Goal: Transaction & Acquisition: Purchase product/service

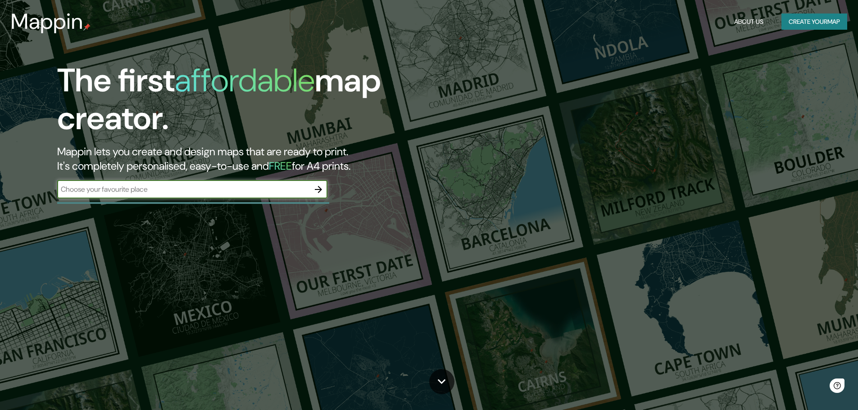
click at [169, 190] on input "text" at bounding box center [183, 189] width 252 height 10
type input "doctores"
click at [319, 188] on icon "button" at bounding box center [318, 189] width 11 height 11
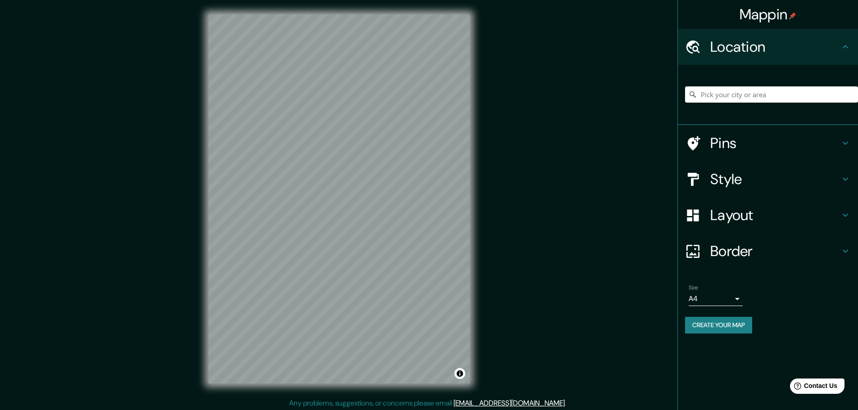
click at [777, 142] on h4 "Pins" at bounding box center [775, 143] width 130 height 18
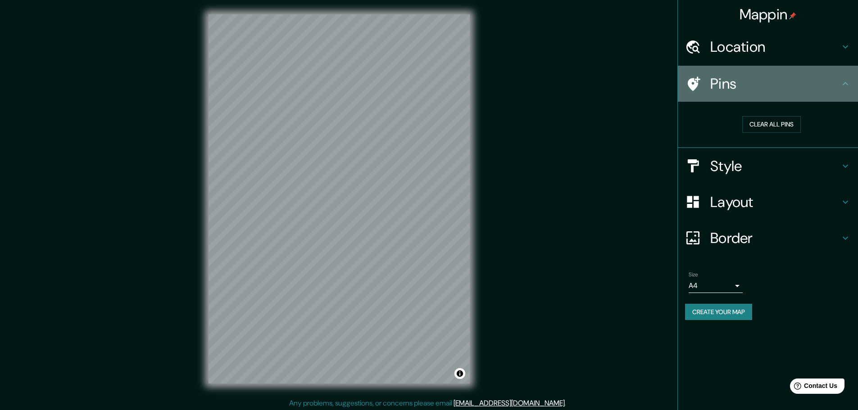
click at [844, 87] on icon at bounding box center [845, 83] width 11 height 11
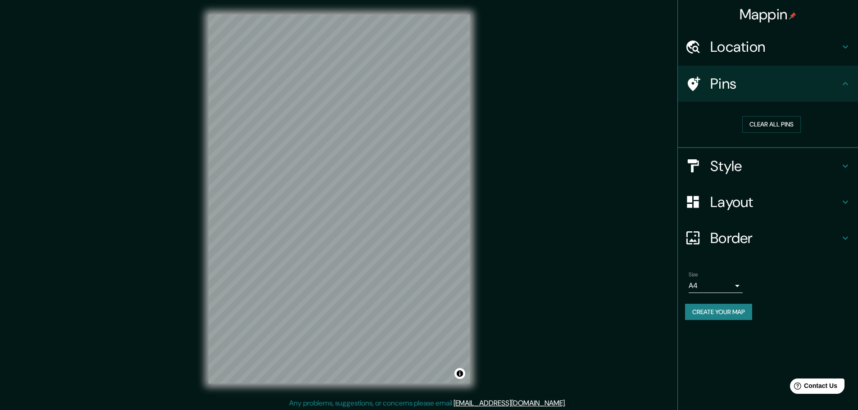
click at [842, 82] on icon at bounding box center [845, 83] width 11 height 11
click at [850, 166] on icon at bounding box center [845, 166] width 11 height 11
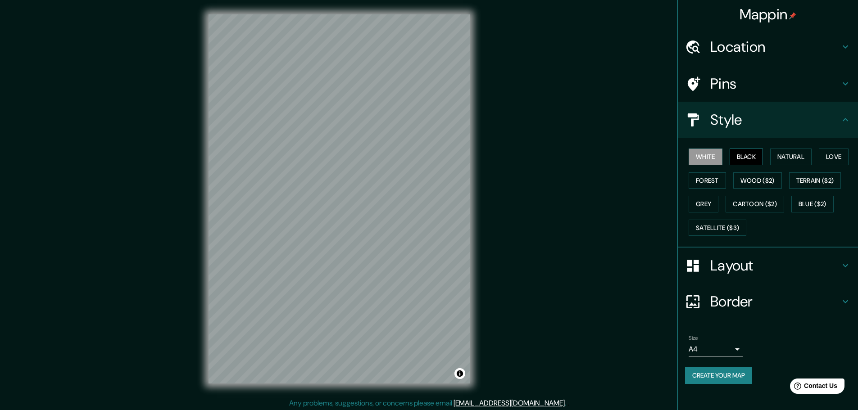
click at [747, 158] on button "Black" at bounding box center [746, 157] width 34 height 17
click at [786, 153] on button "Natural" at bounding box center [790, 157] width 41 height 17
click at [831, 154] on button "Love" at bounding box center [834, 157] width 30 height 17
click at [718, 180] on button "Forest" at bounding box center [706, 180] width 37 height 17
click at [762, 179] on button "Wood ($2)" at bounding box center [757, 180] width 49 height 17
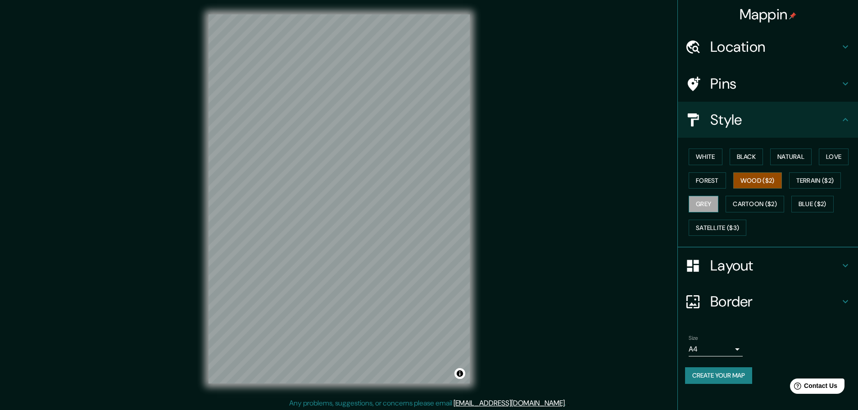
click at [711, 205] on button "Grey" at bounding box center [703, 204] width 30 height 17
click at [740, 203] on button "Cartoon ($2)" at bounding box center [754, 204] width 59 height 17
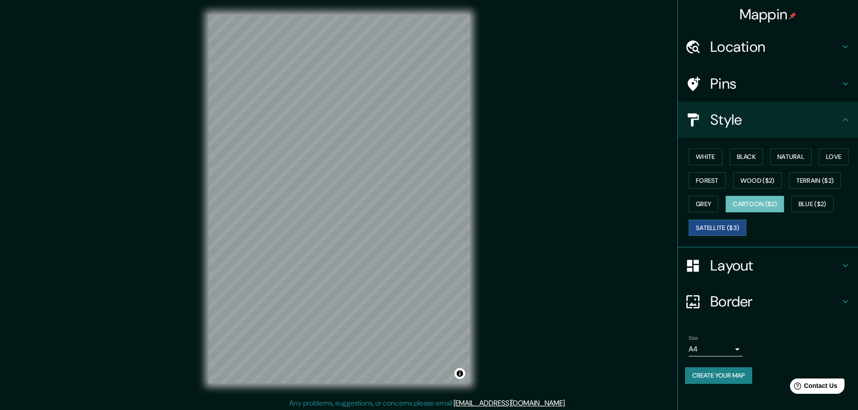
click at [725, 228] on button "Satellite ($3)" at bounding box center [717, 228] width 58 height 17
click at [796, 154] on button "Natural" at bounding box center [790, 157] width 41 height 17
click at [852, 263] on div "Layout" at bounding box center [768, 266] width 180 height 36
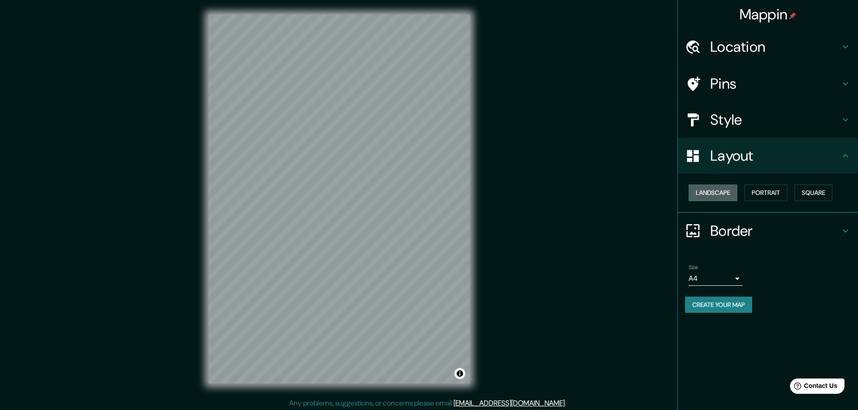
click at [706, 197] on button "Landscape" at bounding box center [712, 193] width 49 height 17
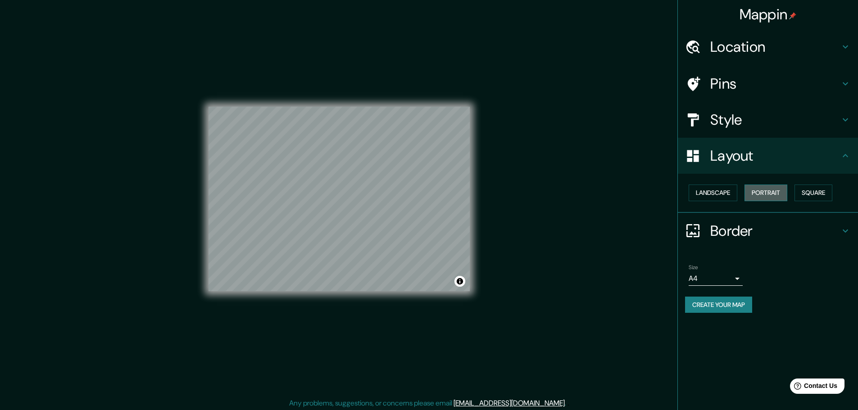
click at [764, 195] on button "Portrait" at bounding box center [765, 193] width 43 height 17
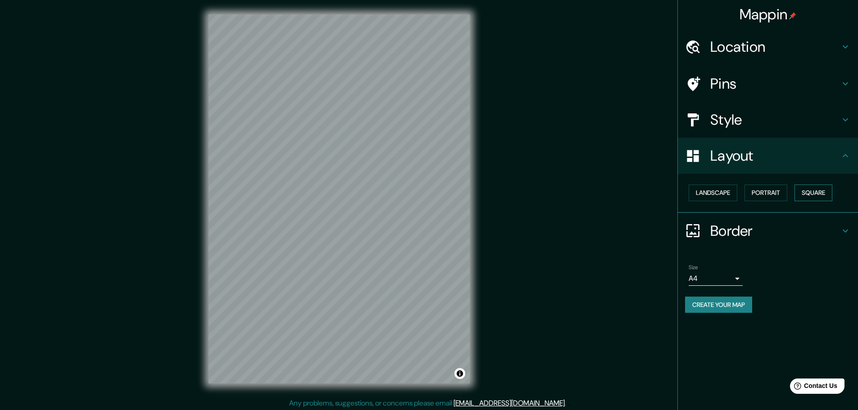
click at [804, 192] on button "Square" at bounding box center [813, 193] width 38 height 17
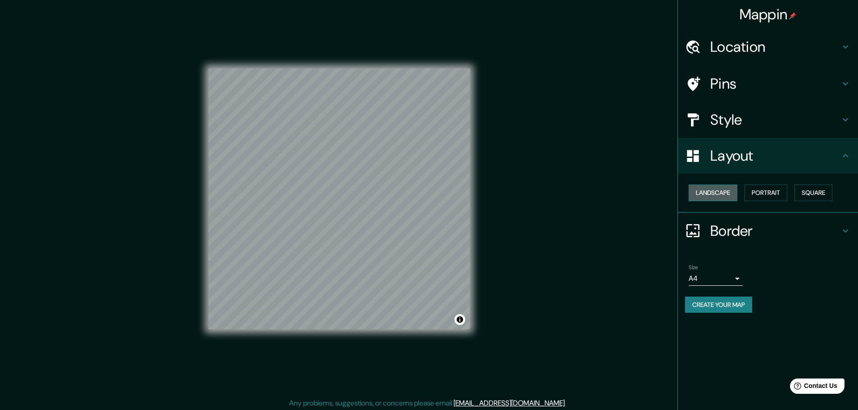
click at [717, 193] on button "Landscape" at bounding box center [712, 193] width 49 height 17
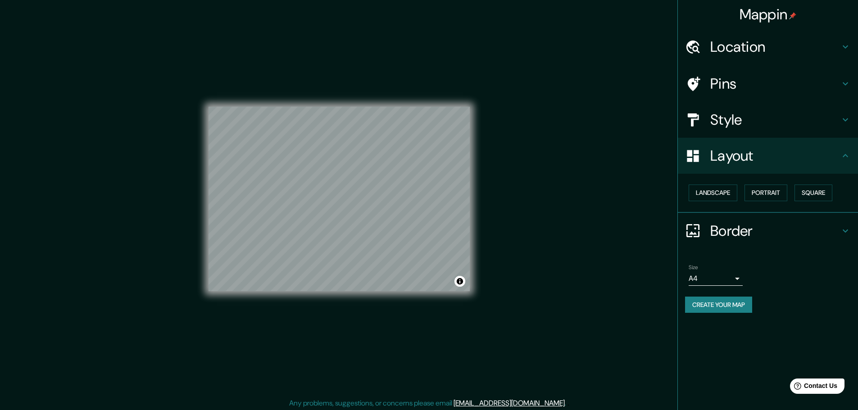
click at [754, 228] on h4 "Border" at bounding box center [775, 231] width 130 height 18
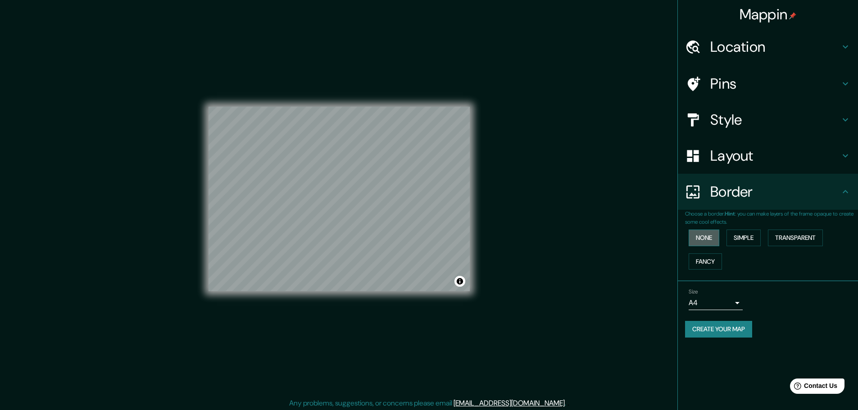
click at [704, 237] on button "None" at bounding box center [703, 238] width 31 height 17
click at [741, 236] on button "Simple" at bounding box center [743, 238] width 34 height 17
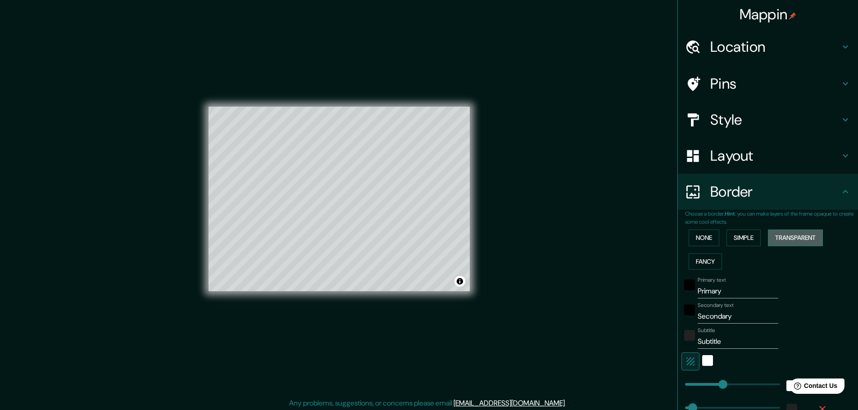
click at [786, 239] on button "Transparent" at bounding box center [795, 238] width 55 height 17
click at [747, 239] on button "Simple" at bounding box center [743, 238] width 34 height 17
click at [783, 235] on button "Transparent" at bounding box center [795, 238] width 55 height 17
click at [693, 256] on button "Fancy" at bounding box center [704, 261] width 33 height 17
click at [692, 236] on button "None" at bounding box center [703, 238] width 31 height 17
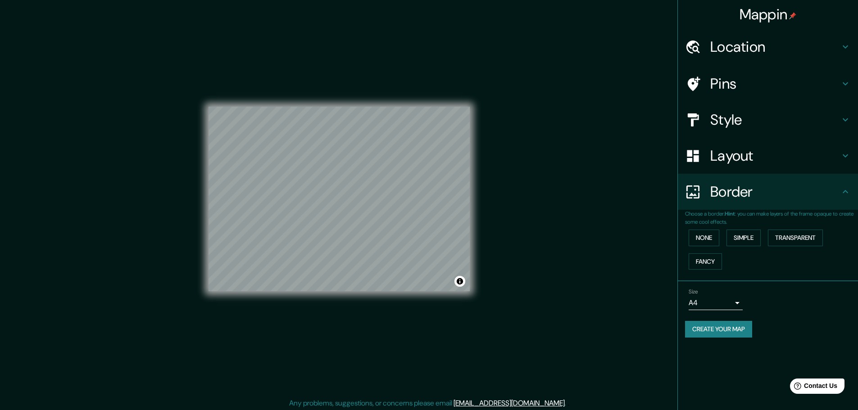
click at [746, 300] on div "Size A4 single" at bounding box center [768, 299] width 166 height 29
click at [737, 302] on body "Mappin Location Pins Style Layout Border Choose a border. Hint : you can make l…" at bounding box center [429, 205] width 858 height 410
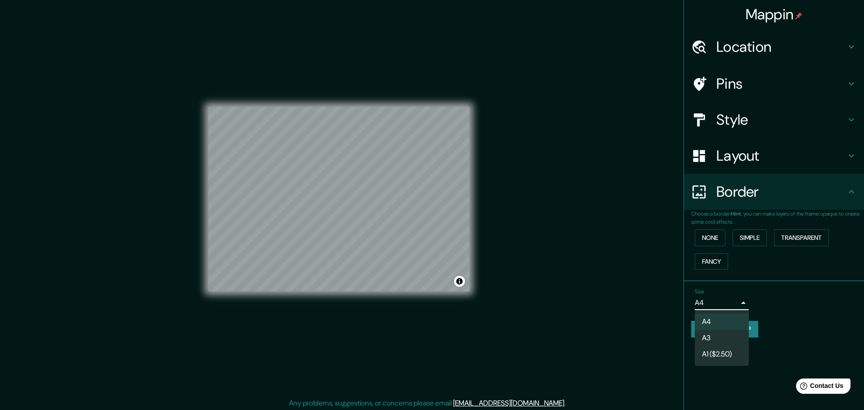
click at [719, 330] on li "A4" at bounding box center [722, 322] width 54 height 16
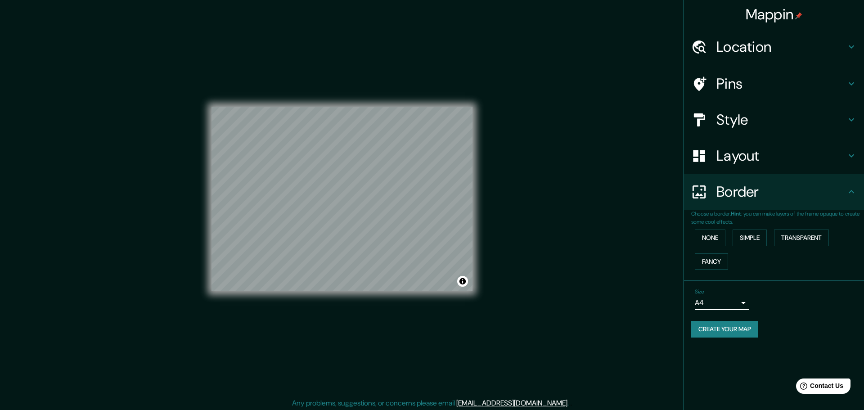
click at [715, 299] on body "Mappin Location Pins Style Layout Border Choose a border. Hint : you can make l…" at bounding box center [432, 205] width 864 height 410
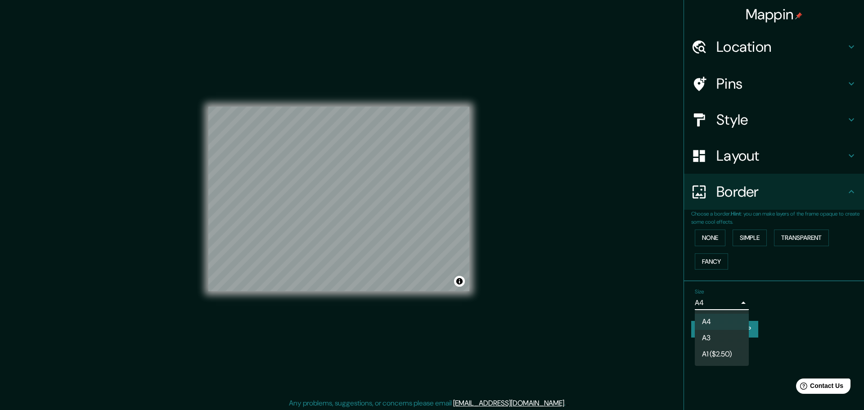
click at [715, 335] on li "A3" at bounding box center [722, 338] width 54 height 16
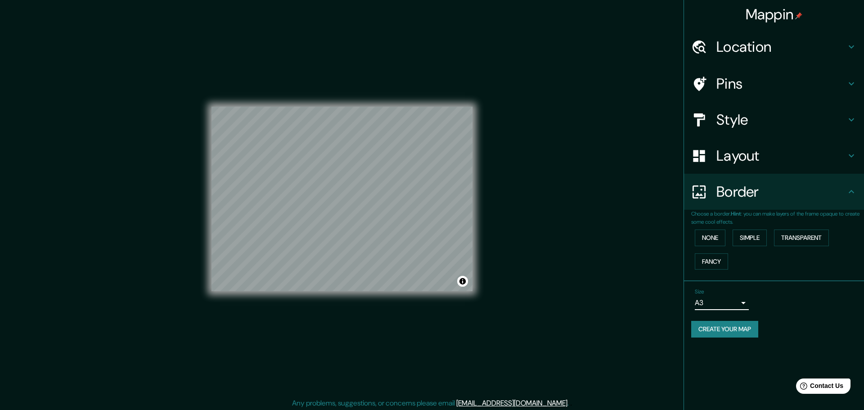
click at [728, 300] on body "Mappin Location Pins Style Layout Border Choose a border. Hint : you can make l…" at bounding box center [432, 205] width 864 height 410
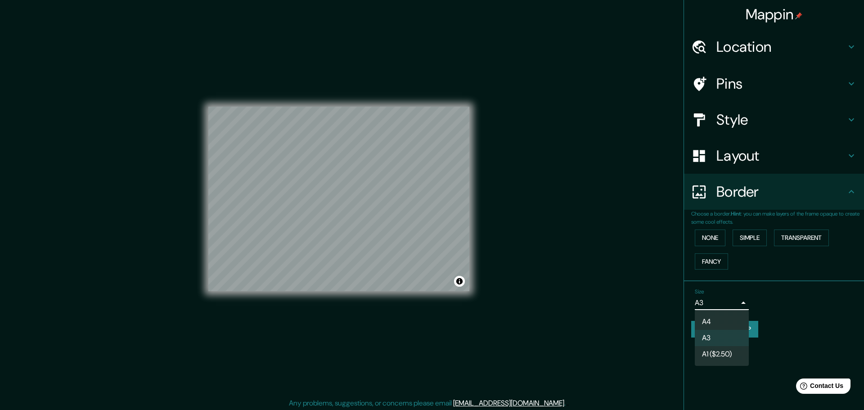
click at [720, 318] on li "A4" at bounding box center [722, 322] width 54 height 16
type input "single"
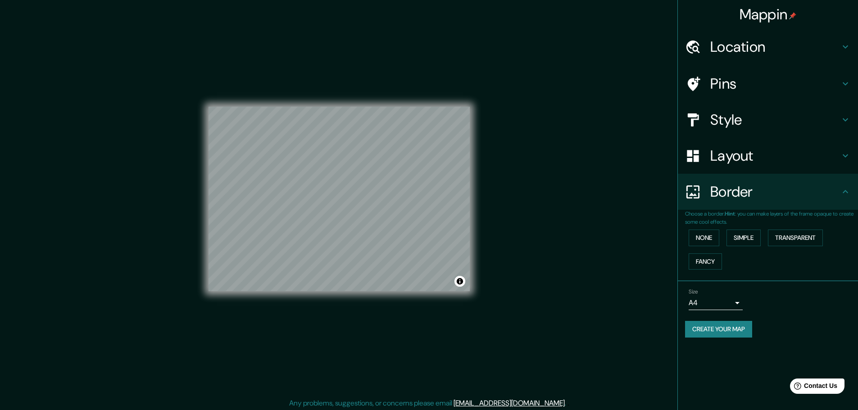
click at [735, 336] on button "Create your map" at bounding box center [718, 329] width 67 height 17
click at [731, 331] on button "Create your map" at bounding box center [718, 329] width 67 height 17
click at [852, 46] on div "Location" at bounding box center [768, 47] width 180 height 36
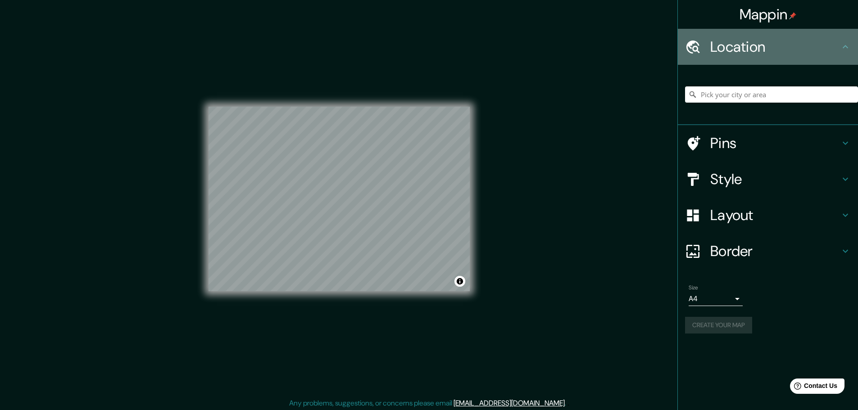
click at [842, 45] on icon at bounding box center [845, 46] width 11 height 11
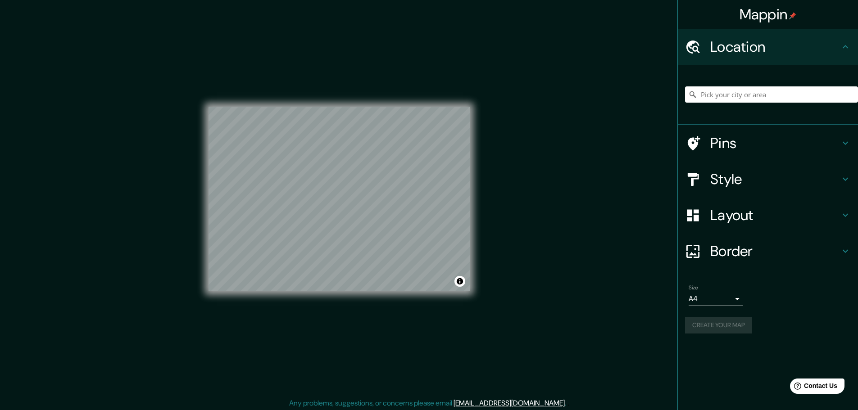
click at [834, 131] on div "Pins" at bounding box center [768, 143] width 180 height 36
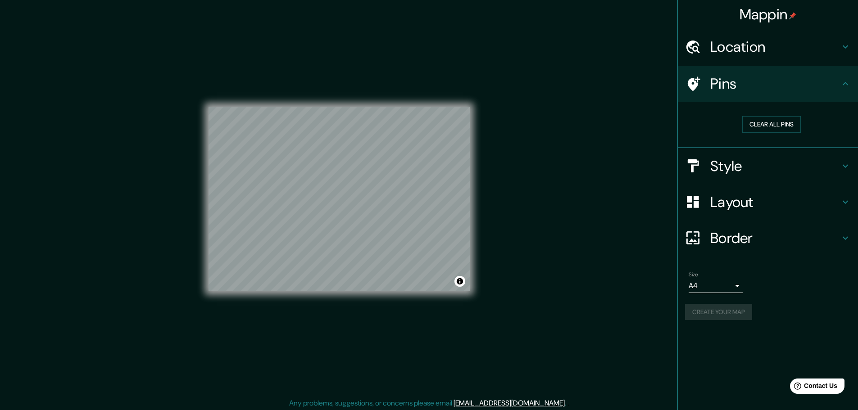
click at [820, 162] on h4 "Style" at bounding box center [775, 166] width 130 height 18
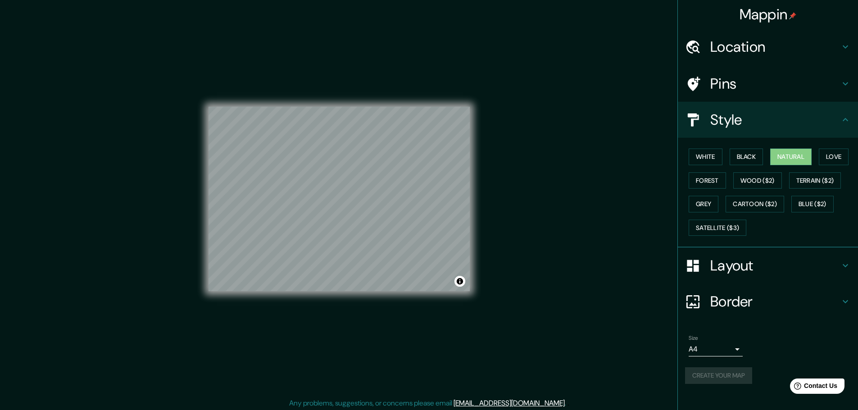
click at [817, 257] on h4 "Layout" at bounding box center [775, 266] width 130 height 18
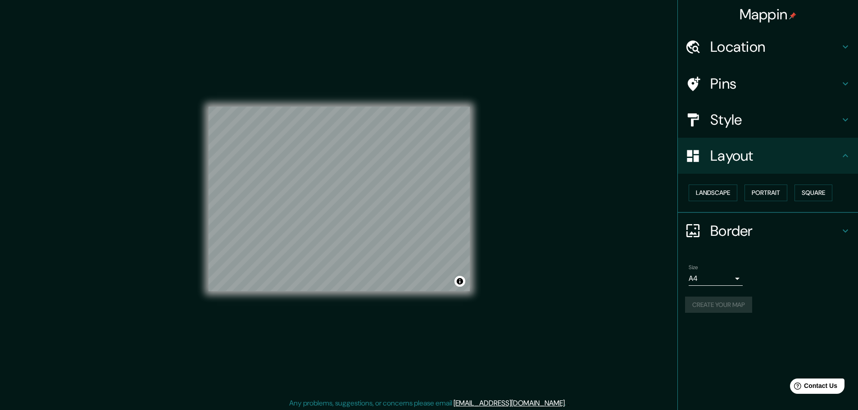
click at [823, 225] on h4 "Border" at bounding box center [775, 231] width 130 height 18
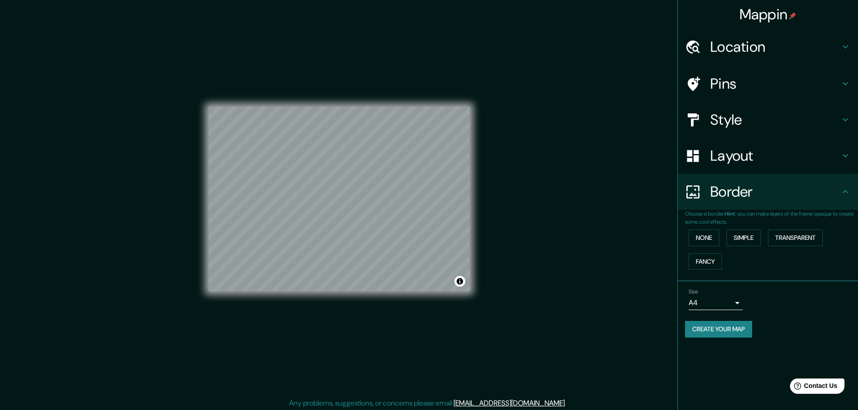
click at [824, 199] on h4 "Border" at bounding box center [775, 192] width 130 height 18
click at [734, 348] on li "Size A4 single Create your map" at bounding box center [768, 314] width 180 height 67
click at [731, 330] on button "Create your map" at bounding box center [718, 329] width 67 height 17
click at [716, 336] on div "Create your map" at bounding box center [768, 329] width 166 height 17
click at [762, 166] on div "Layout" at bounding box center [768, 156] width 180 height 36
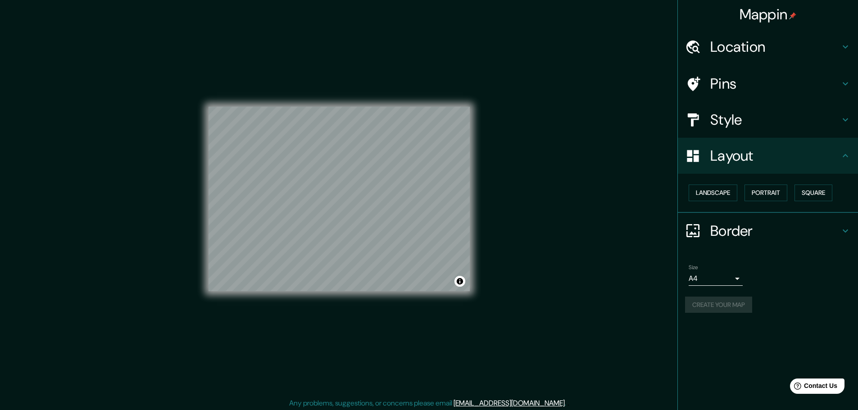
click at [766, 122] on h4 "Style" at bounding box center [775, 120] width 130 height 18
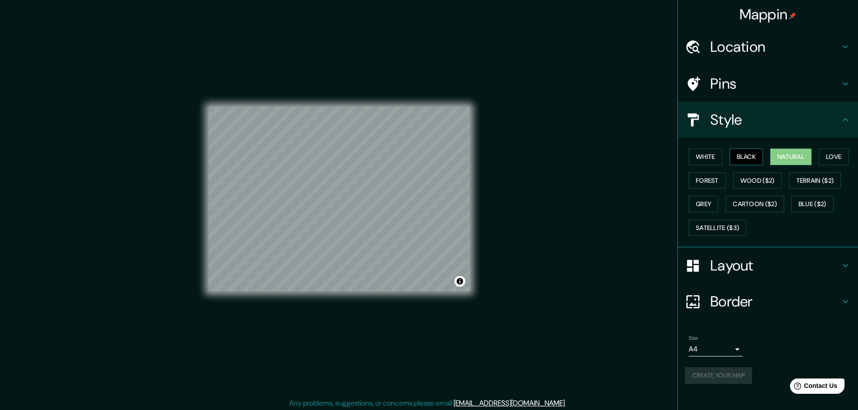
click at [757, 159] on button "Black" at bounding box center [746, 157] width 34 height 17
click at [708, 162] on button "White" at bounding box center [705, 157] width 34 height 17
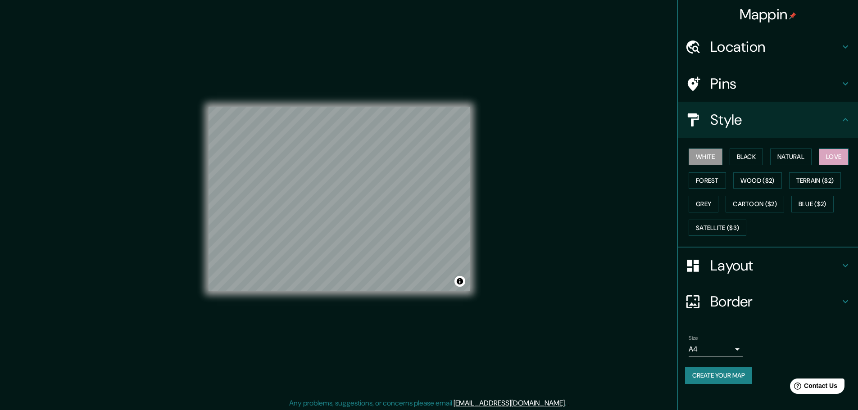
click at [835, 156] on button "Love" at bounding box center [834, 157] width 30 height 17
drag, startPoint x: 725, startPoint y: 379, endPoint x: 737, endPoint y: 371, distance: 15.0
click at [737, 371] on button "Create your map" at bounding box center [718, 375] width 67 height 17
click at [726, 371] on div "Create your map" at bounding box center [768, 375] width 166 height 17
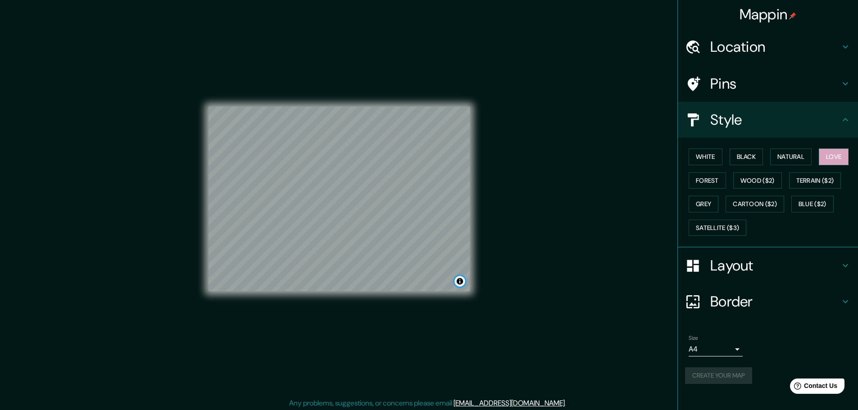
click at [461, 280] on button "Toggle attribution" at bounding box center [459, 281] width 11 height 11
click at [818, 155] on div "White Black Natural Love Forest Wood ($2) Terrain ($2) Grey Cartoon ($2) Blue (…" at bounding box center [771, 192] width 173 height 95
click at [796, 160] on button "Natural" at bounding box center [790, 157] width 41 height 17
click at [710, 160] on button "White" at bounding box center [705, 157] width 34 height 17
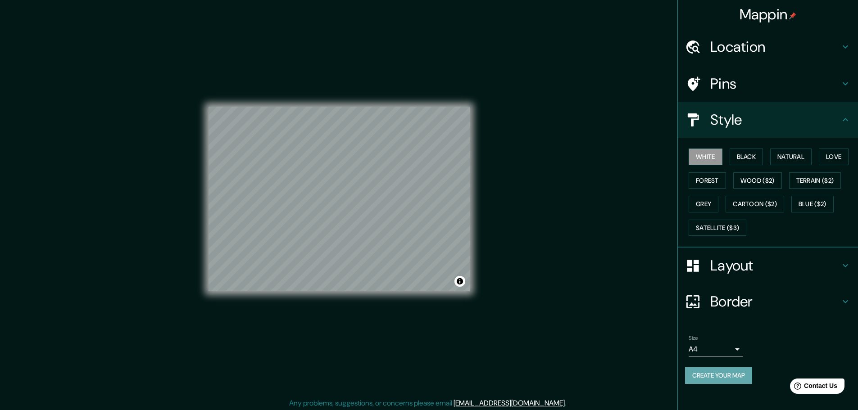
click at [717, 376] on button "Create your map" at bounding box center [718, 375] width 67 height 17
click at [743, 296] on h4 "Border" at bounding box center [775, 302] width 130 height 18
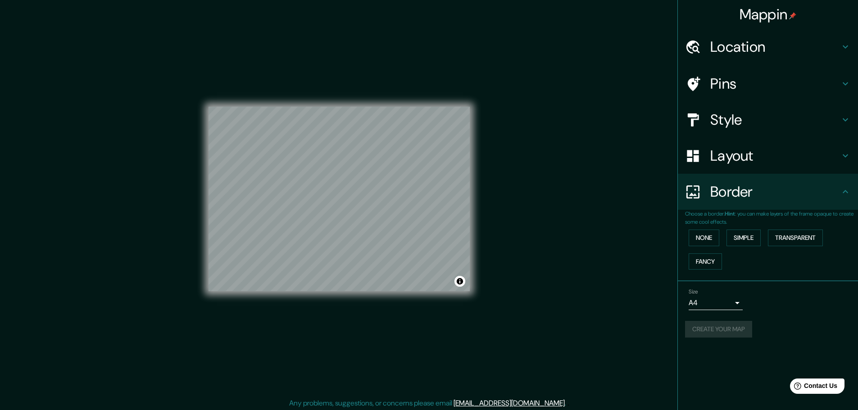
click at [760, 160] on h4 "Layout" at bounding box center [775, 156] width 130 height 18
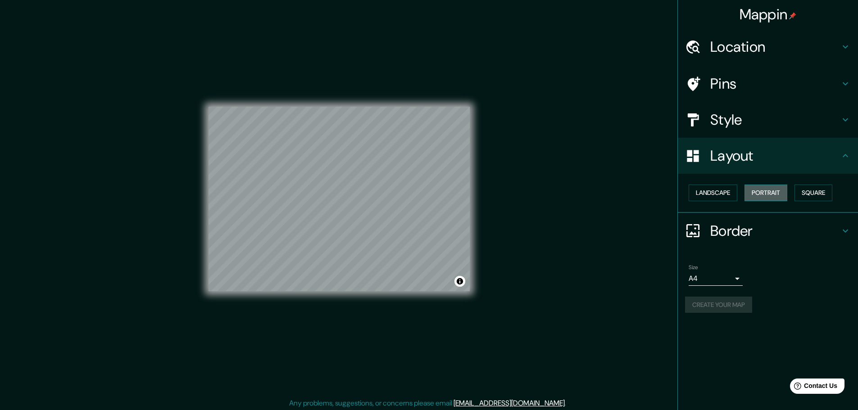
click at [769, 190] on button "Portrait" at bounding box center [765, 193] width 43 height 17
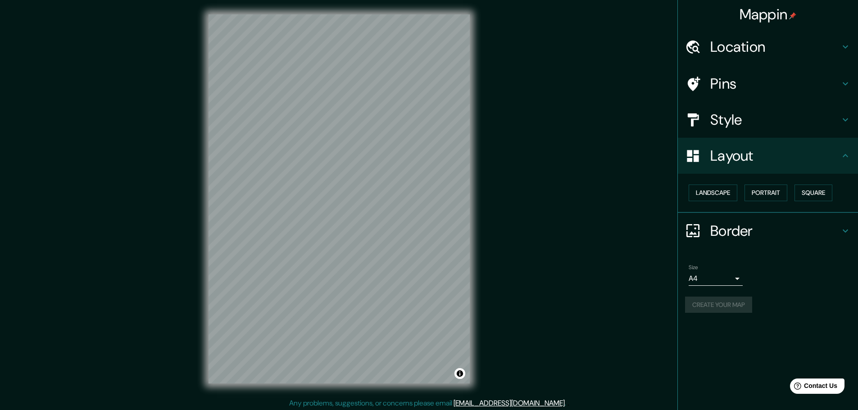
click at [748, 331] on div "Mappin Location Pins Style Layout Landscape Portrait Square Border Choose a bor…" at bounding box center [767, 205] width 181 height 410
click at [732, 301] on button "Create your map" at bounding box center [718, 305] width 67 height 17
click at [722, 199] on button "Landscape" at bounding box center [712, 193] width 49 height 17
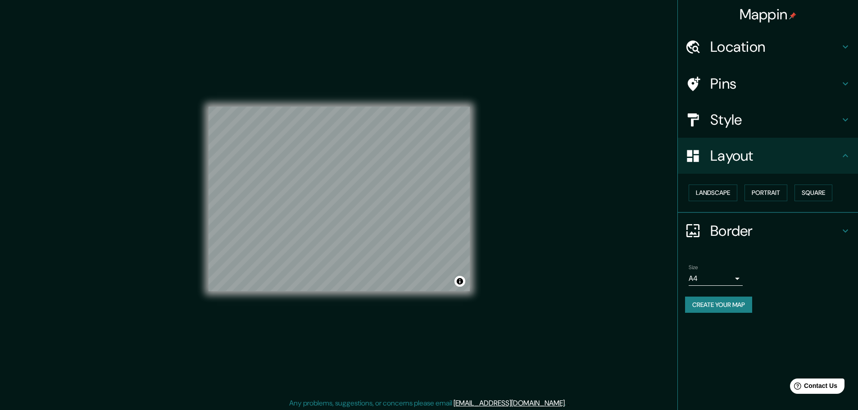
scroll to position [2, 0]
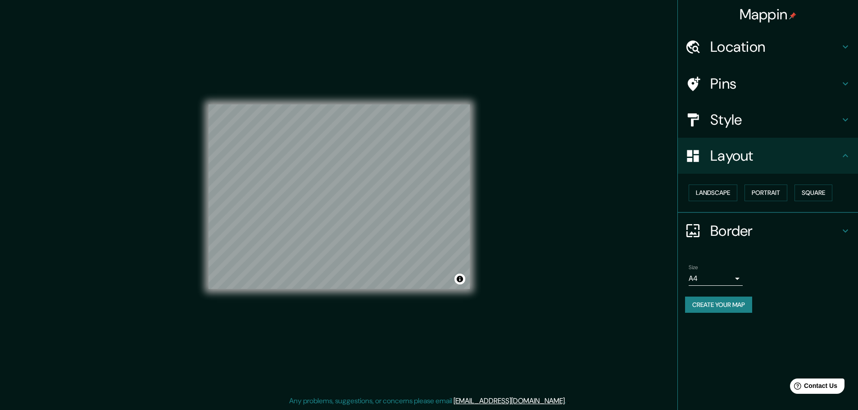
click at [720, 308] on button "Create your map" at bounding box center [718, 305] width 67 height 17
drag, startPoint x: 720, startPoint y: 308, endPoint x: 782, endPoint y: 289, distance: 64.7
click at [782, 289] on div "Size A4 single Create your map" at bounding box center [768, 291] width 166 height 60
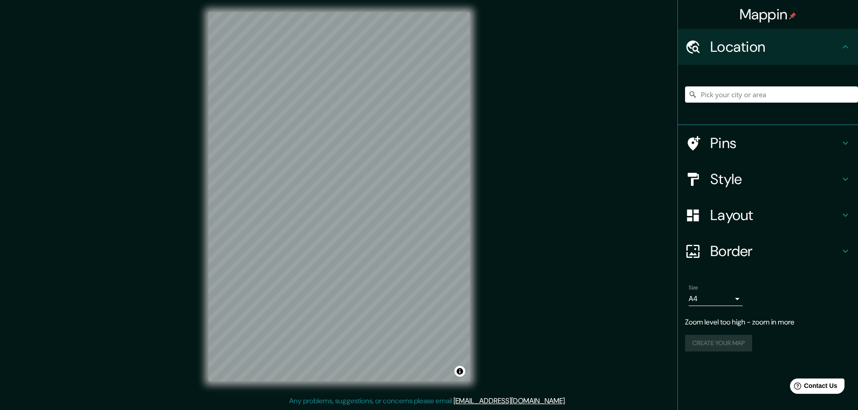
click at [520, 219] on div "Mappin Location Pins Style Layout Border Choose a border. Hint : you can make l…" at bounding box center [429, 204] width 858 height 412
click at [527, 202] on div "Mappin Location Pins Style Layout Border Choose a border. Hint : you can make l…" at bounding box center [429, 204] width 858 height 412
click at [491, 174] on div "Mappin Location Pins Style Layout Border Choose a border. Hint : you can make l…" at bounding box center [429, 204] width 858 height 412
click at [748, 179] on h4 "Style" at bounding box center [775, 179] width 130 height 18
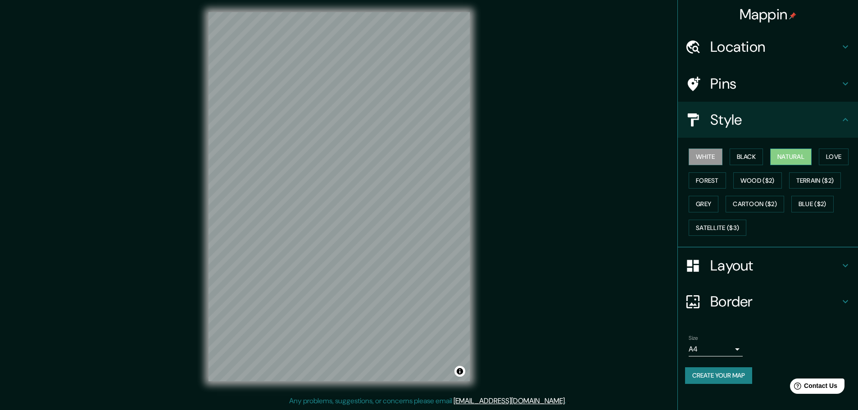
click at [782, 154] on button "Natural" at bounding box center [790, 157] width 41 height 17
click at [713, 368] on button "Create your map" at bounding box center [718, 375] width 67 height 17
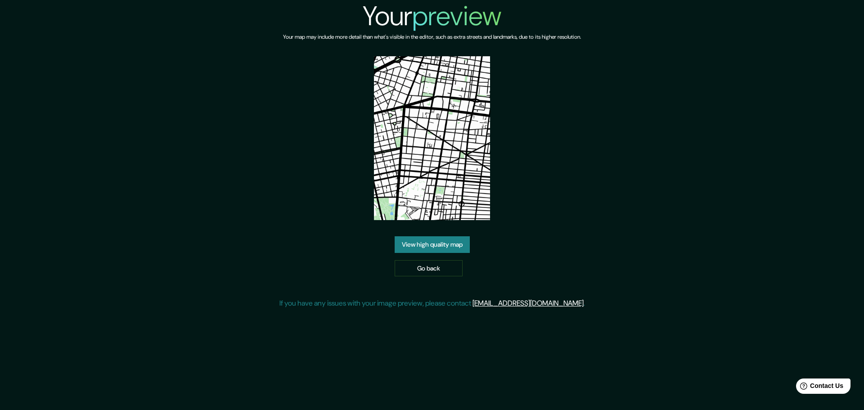
click at [446, 250] on link "View high quality map" at bounding box center [432, 244] width 75 height 17
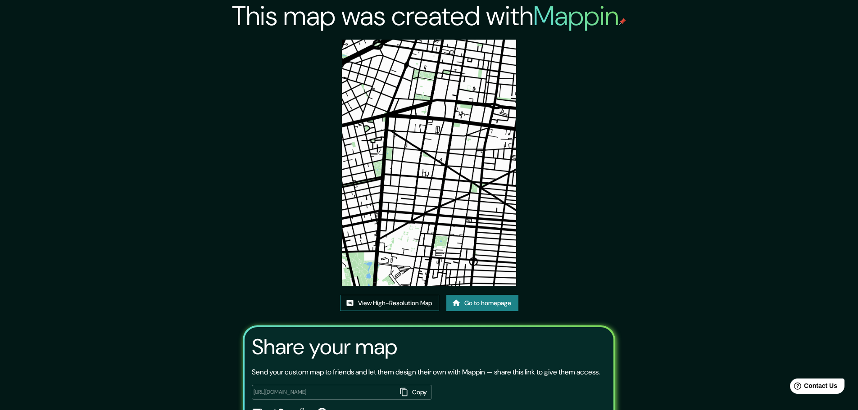
click at [398, 306] on link "View High-Resolution Map" at bounding box center [389, 303] width 99 height 17
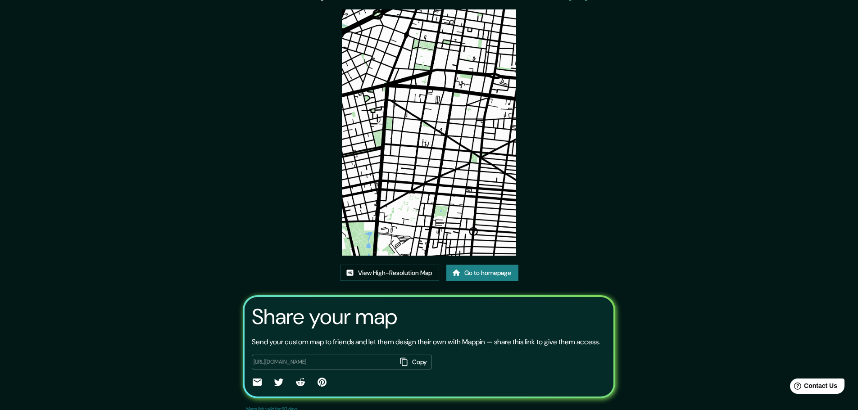
scroll to position [61, 0]
